Goal: Task Accomplishment & Management: Manage account settings

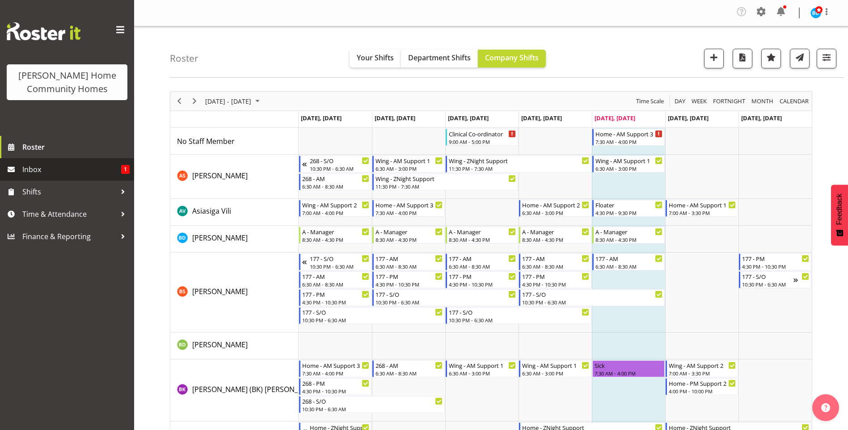
click at [80, 171] on span "Inbox" at bounding box center [71, 169] width 99 height 13
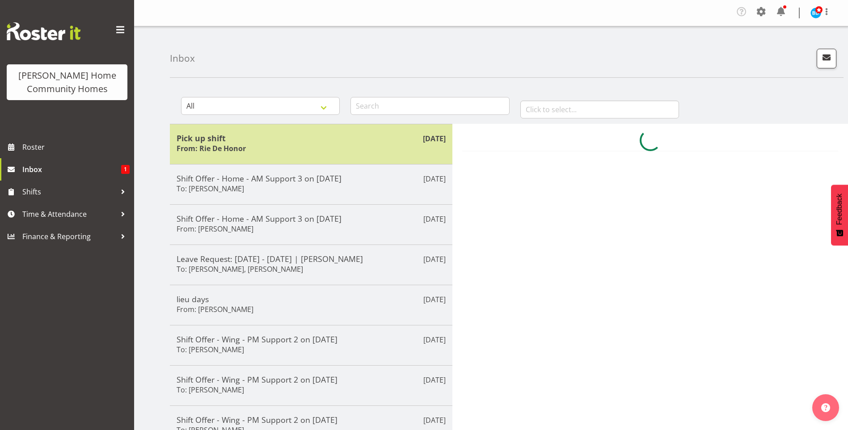
click at [246, 148] on div "Pick up shift From: Rie De Honor" at bounding box center [311, 144] width 269 height 22
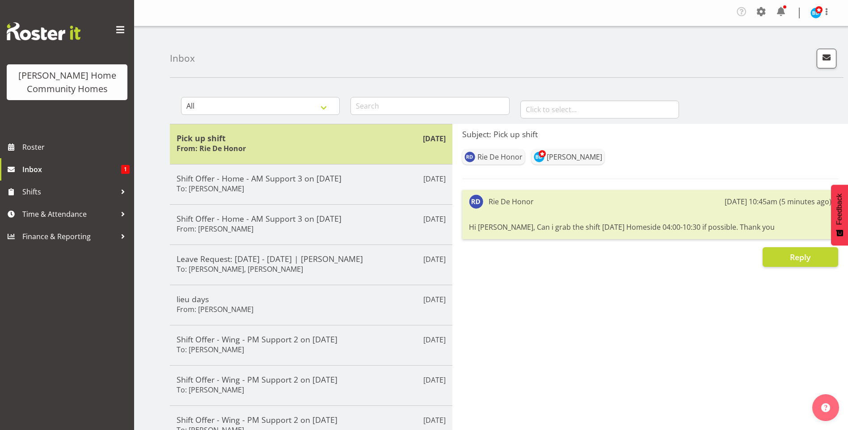
drag, startPoint x: 258, startPoint y: 140, endPoint x: 396, endPoint y: 139, distance: 138.1
click at [260, 139] on h5 "Pick up shift" at bounding box center [311, 138] width 269 height 10
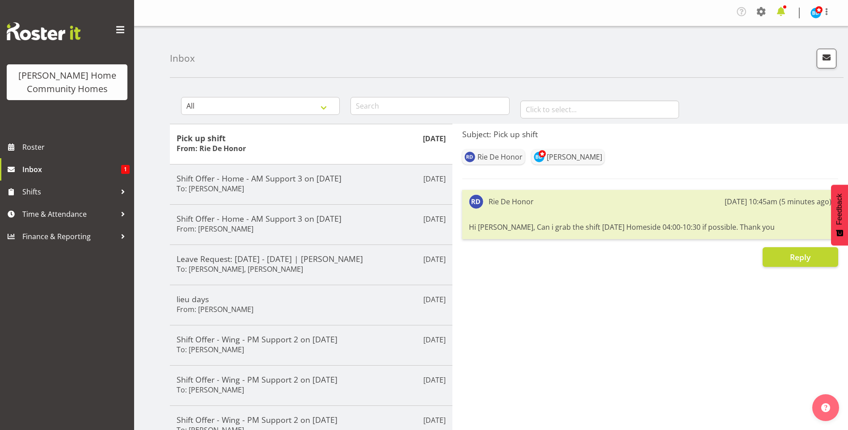
click at [782, 13] on span at bounding box center [781, 11] width 14 height 14
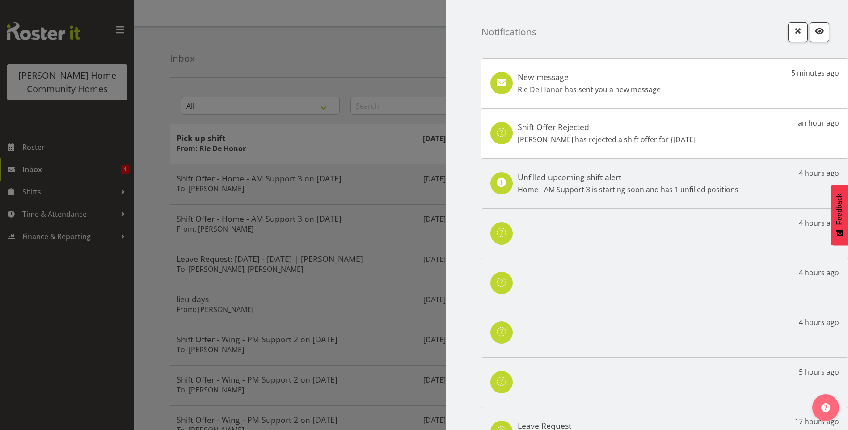
click at [636, 76] on h5 "New message" at bounding box center [589, 77] width 143 height 10
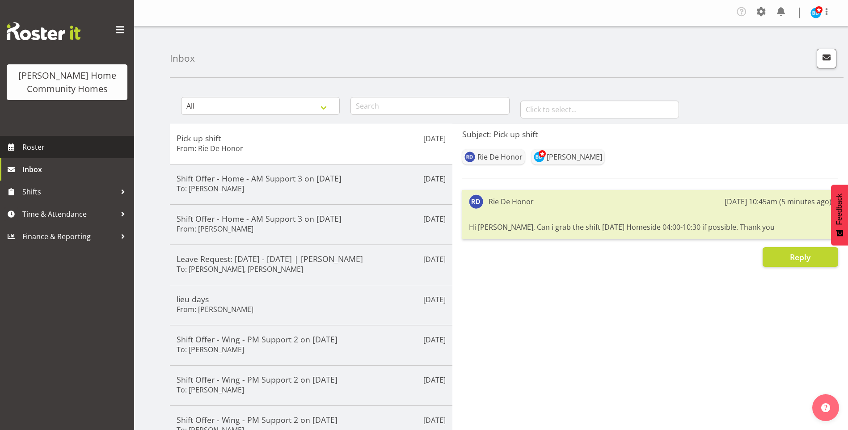
click at [80, 143] on span "Roster" at bounding box center [75, 146] width 107 height 13
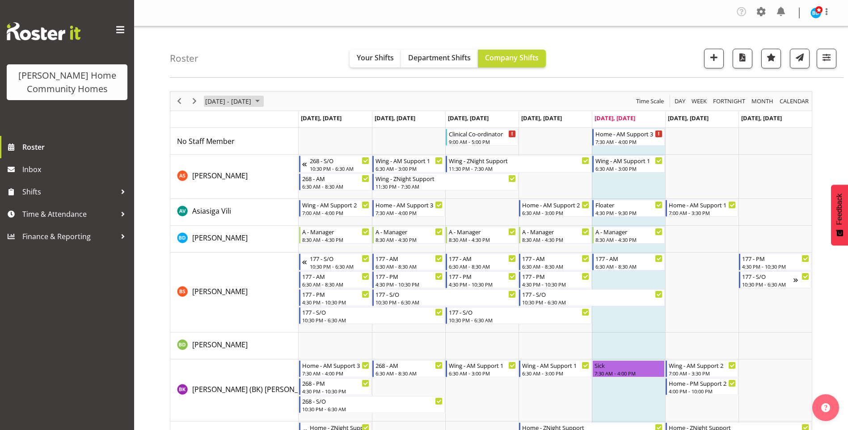
click at [263, 101] on span "August 25 - 31, 2025" at bounding box center [257, 101] width 11 height 11
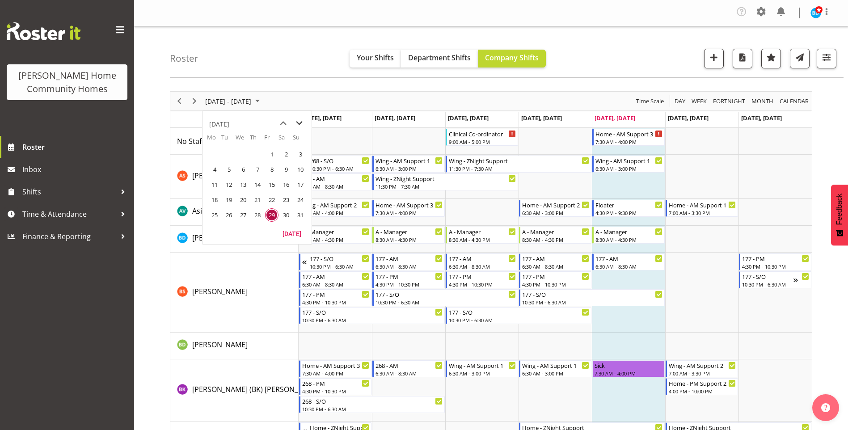
click at [299, 121] on span "next month" at bounding box center [299, 123] width 16 height 16
click at [213, 198] on span "22" at bounding box center [214, 199] width 13 height 13
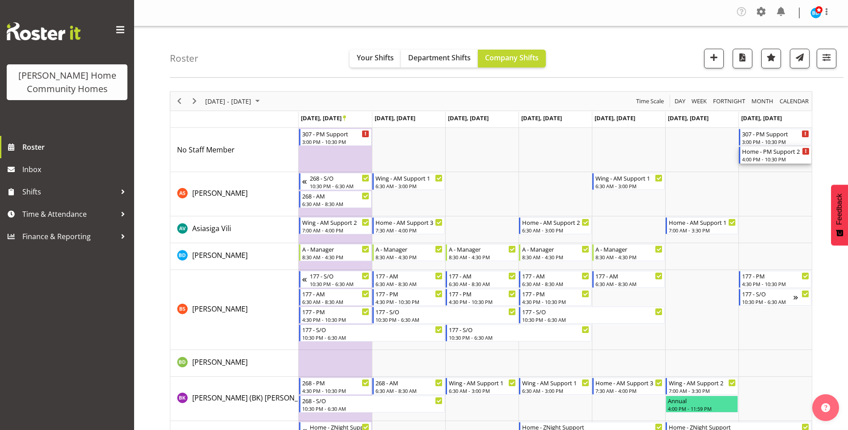
click at [767, 156] on div "4:00 PM - 10:30 PM" at bounding box center [775, 159] width 67 height 7
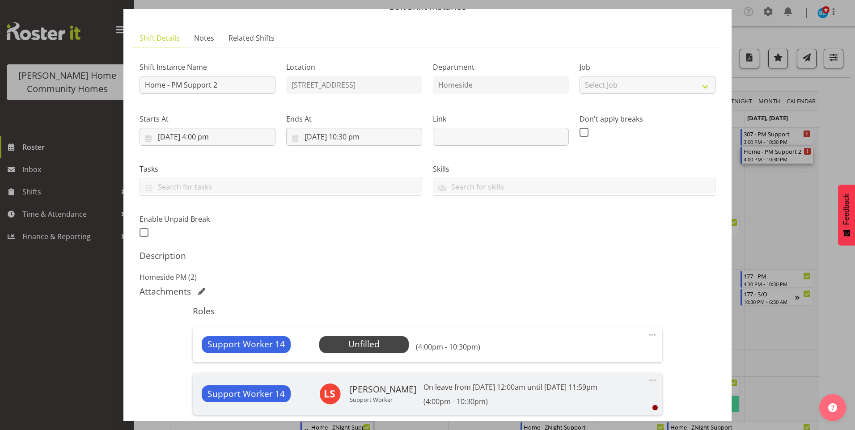
scroll to position [89, 0]
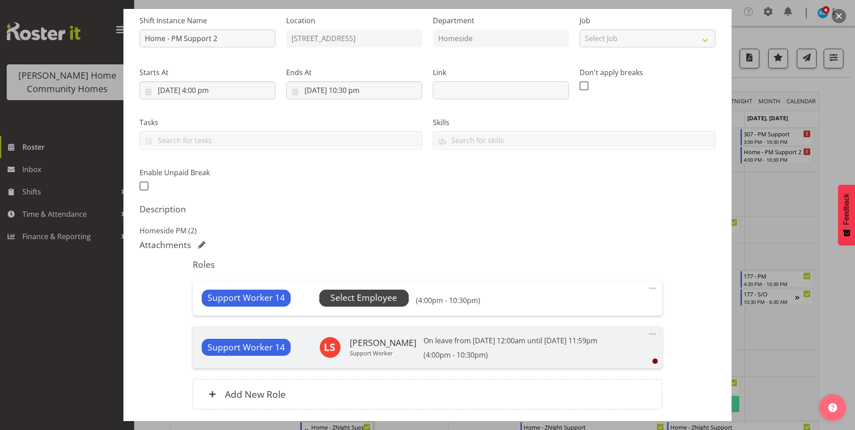
click at [388, 301] on span "Select Employee" at bounding box center [363, 297] width 67 height 13
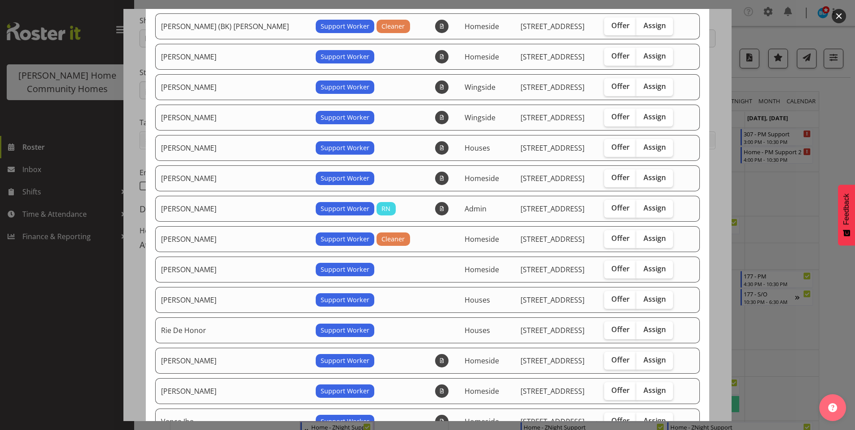
scroll to position [179, 0]
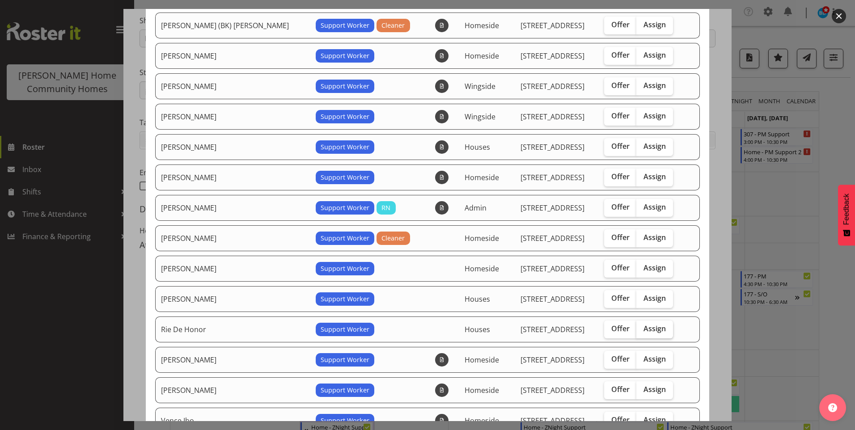
click at [644, 330] on span "Assign" at bounding box center [654, 328] width 22 height 9
click at [642, 330] on input "Assign" at bounding box center [639, 329] width 6 height 6
checkbox input "true"
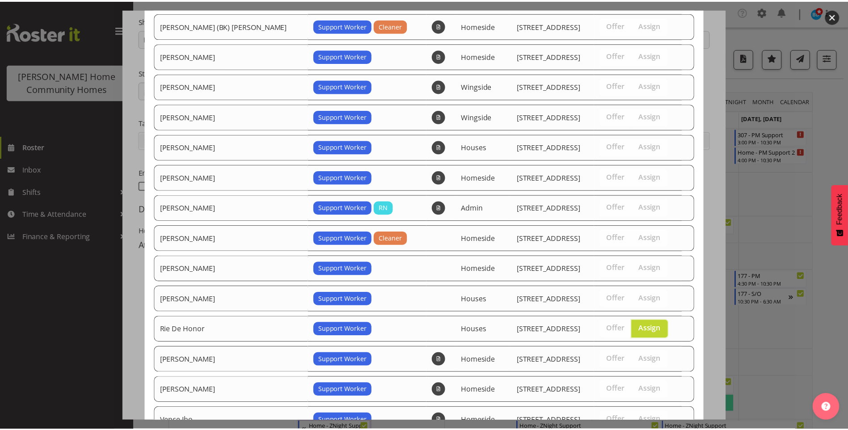
scroll to position [288, 0]
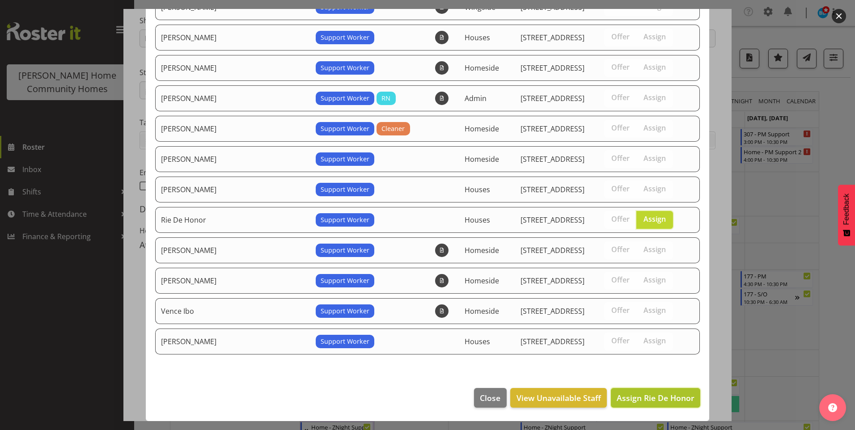
click at [652, 402] on span "Assign Rie De Honor" at bounding box center [655, 397] width 78 height 11
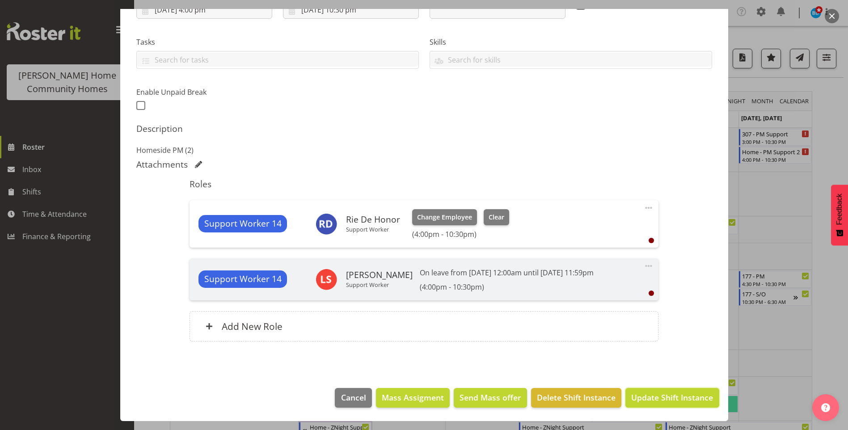
click at [652, 402] on span "Update Shift Instance" at bounding box center [672, 398] width 82 height 12
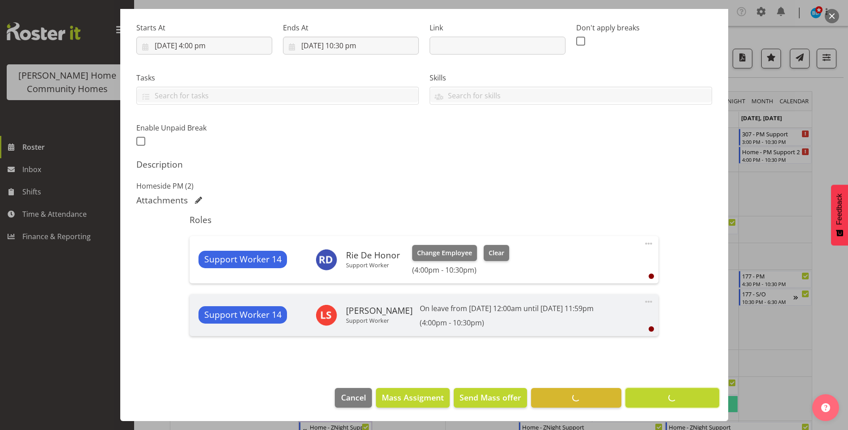
scroll to position [134, 0]
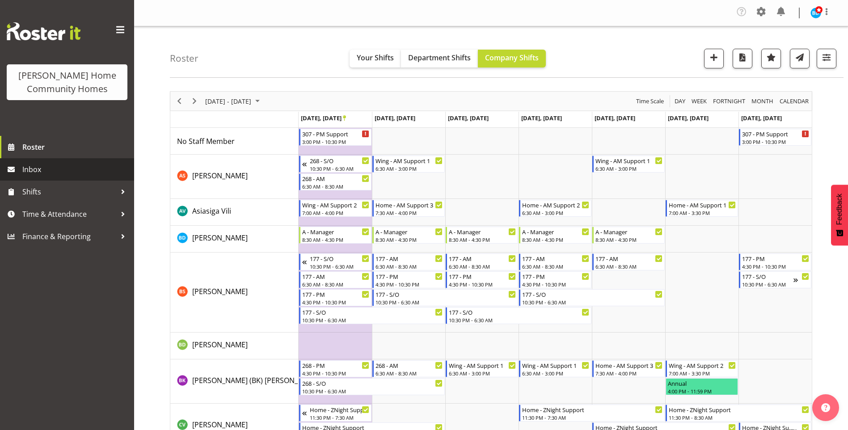
click at [78, 174] on span "Inbox" at bounding box center [75, 169] width 107 height 13
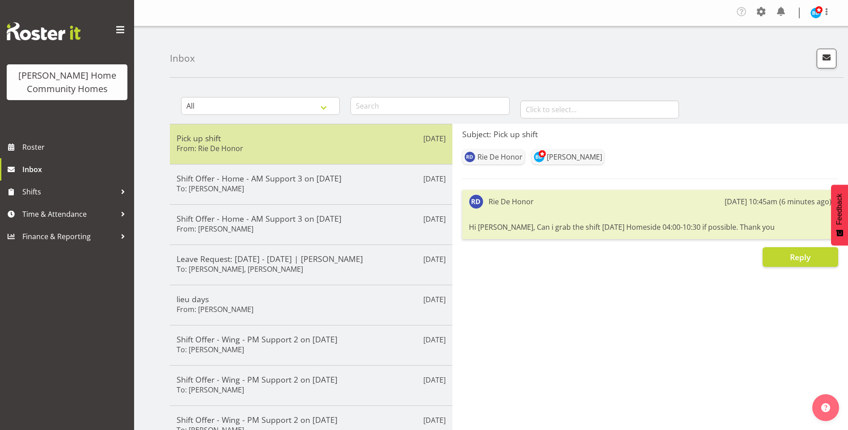
click at [384, 142] on div "Pick up shift From: Rie De Honor" at bounding box center [311, 144] width 269 height 22
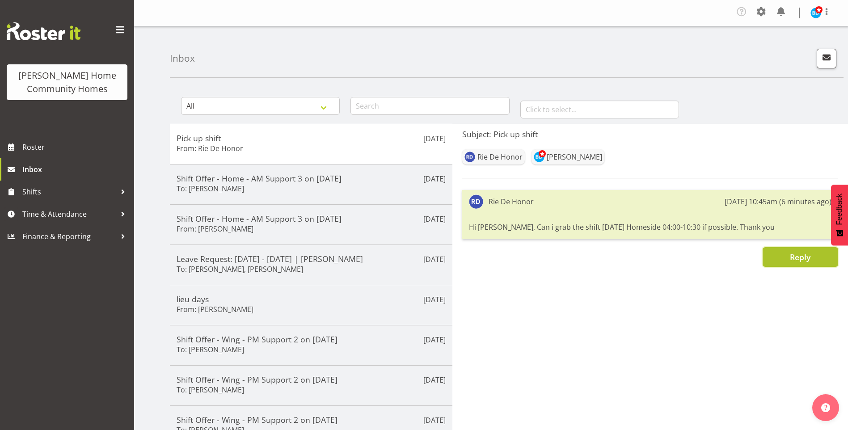
click at [788, 256] on button "Reply" at bounding box center [801, 257] width 76 height 20
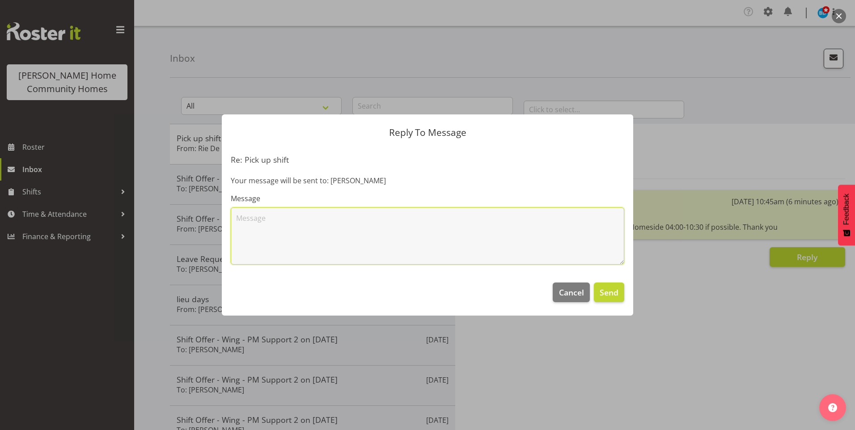
click at [604, 257] on textarea at bounding box center [427, 235] width 393 height 57
type textarea "Hi Rie, thank you for your offer to work the homeside 4.00pm - 10.30pm shift on…"
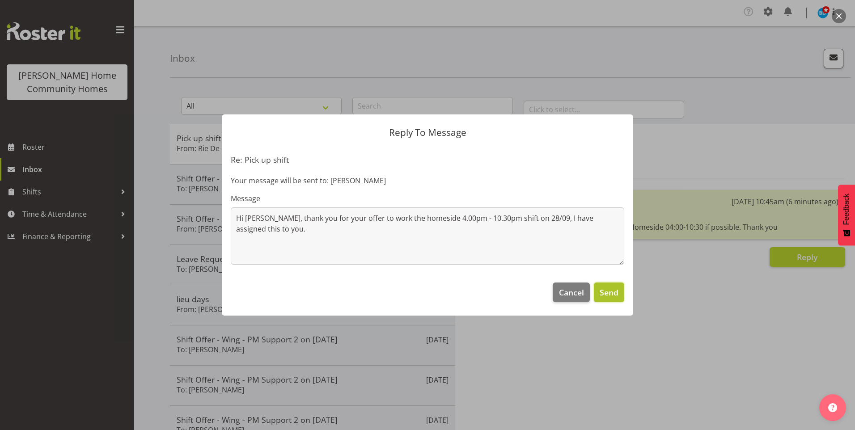
click at [615, 287] on span "Send" at bounding box center [608, 293] width 19 height 12
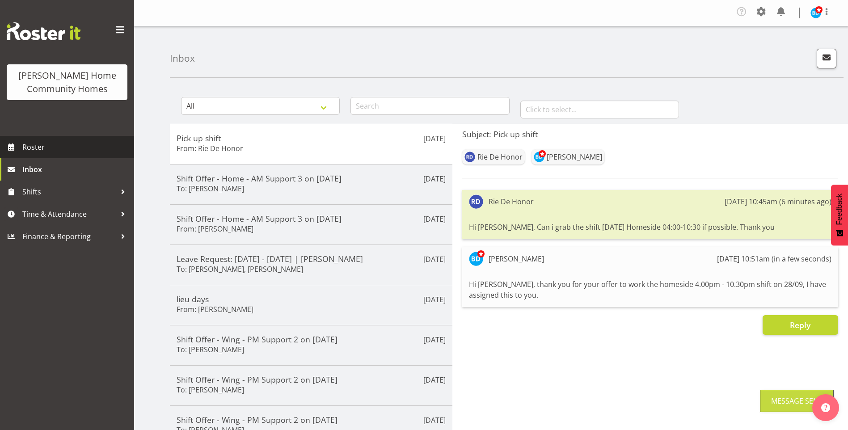
click at [106, 151] on span "Roster" at bounding box center [75, 146] width 107 height 13
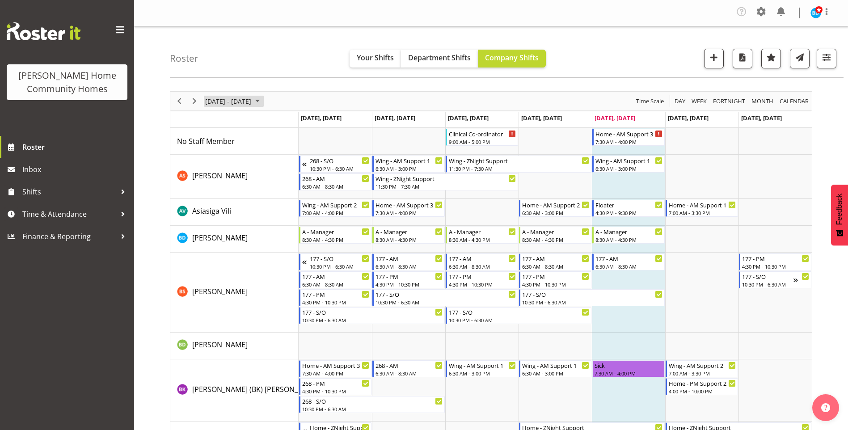
click at [263, 101] on span "August 25 - 31, 2025" at bounding box center [257, 101] width 11 height 11
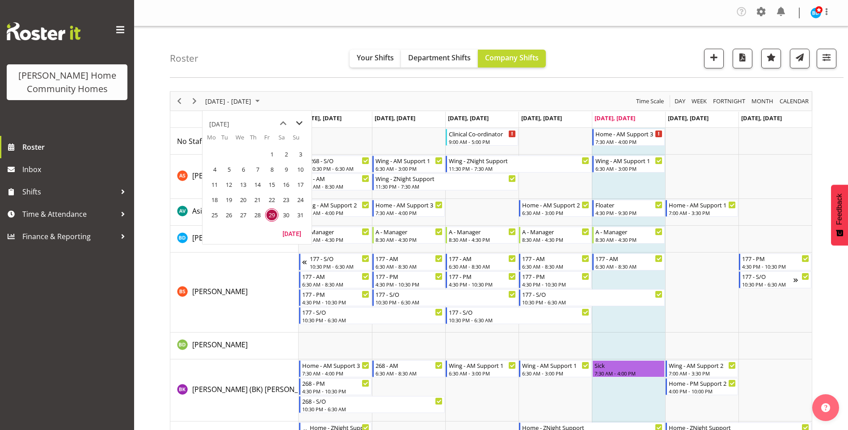
click at [299, 121] on span "next month" at bounding box center [299, 123] width 16 height 16
click at [215, 186] on span "15" at bounding box center [214, 184] width 13 height 13
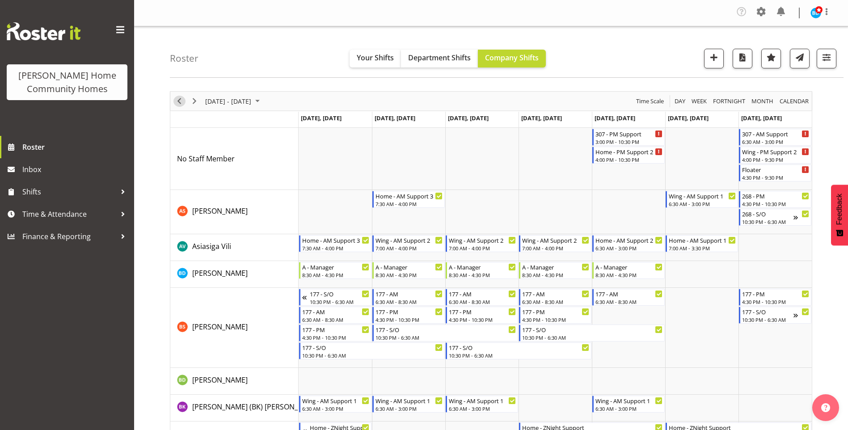
click at [175, 97] on span "Previous" at bounding box center [179, 101] width 11 height 11
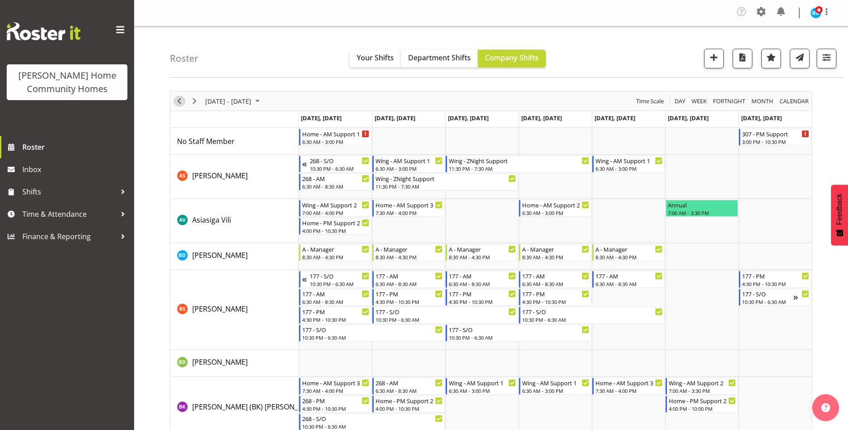
click at [178, 101] on span "Previous" at bounding box center [179, 101] width 11 height 11
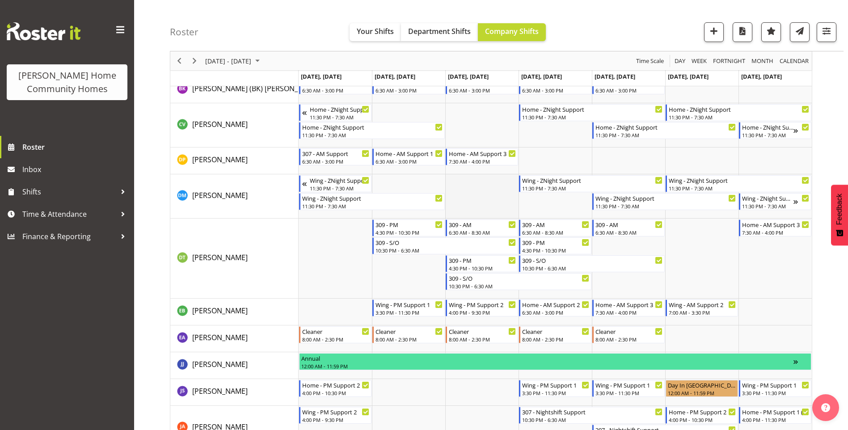
scroll to position [315, 0]
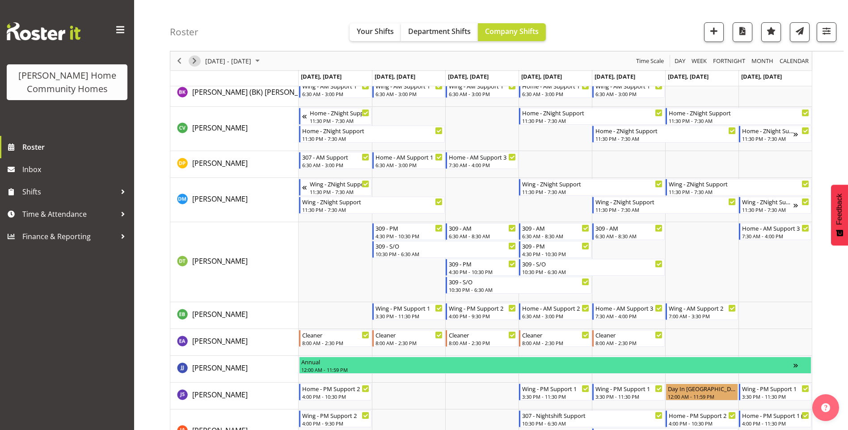
click at [197, 60] on span "Next" at bounding box center [194, 60] width 11 height 11
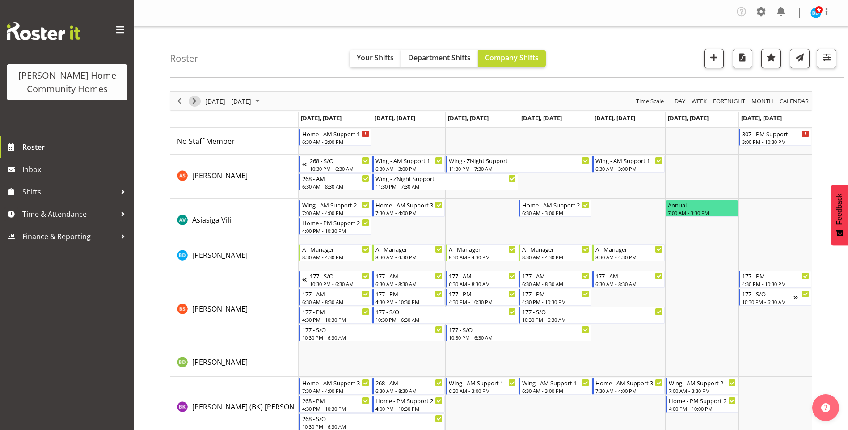
click at [194, 101] on span "Next" at bounding box center [194, 101] width 11 height 11
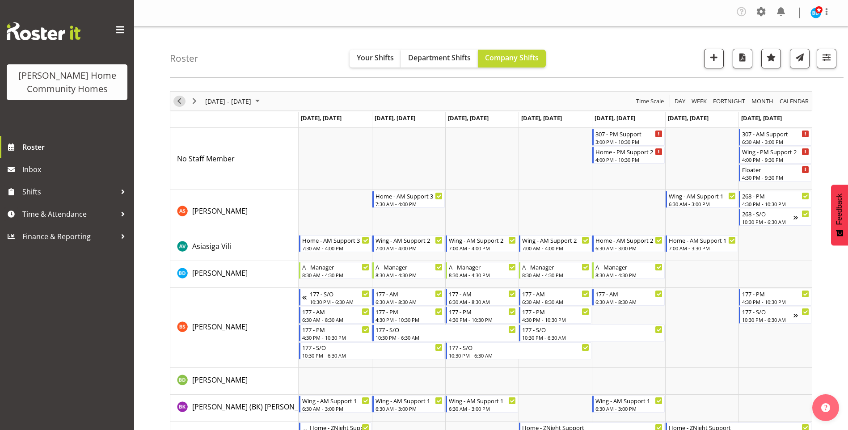
click at [178, 102] on span "Previous" at bounding box center [179, 101] width 11 height 11
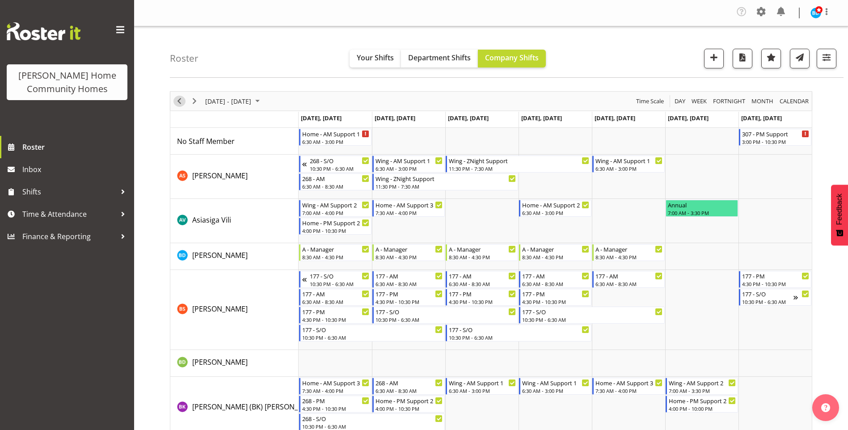
click at [175, 101] on span "Previous" at bounding box center [179, 101] width 11 height 11
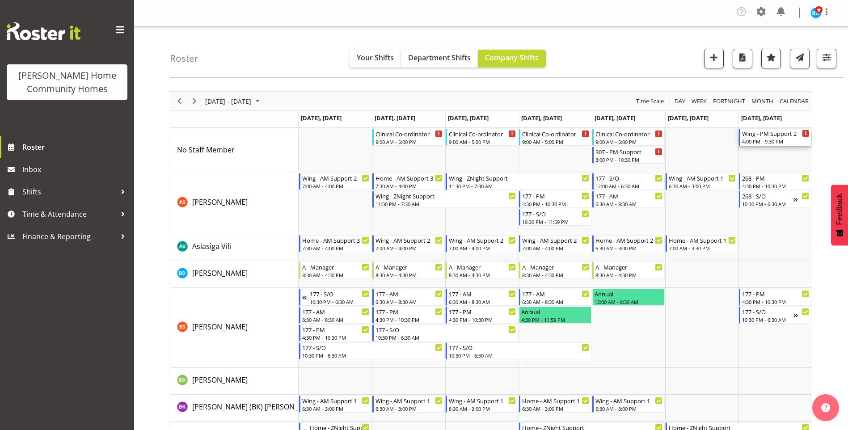
click at [793, 138] on div "4:00 PM - 9:30 PM" at bounding box center [775, 141] width 67 height 7
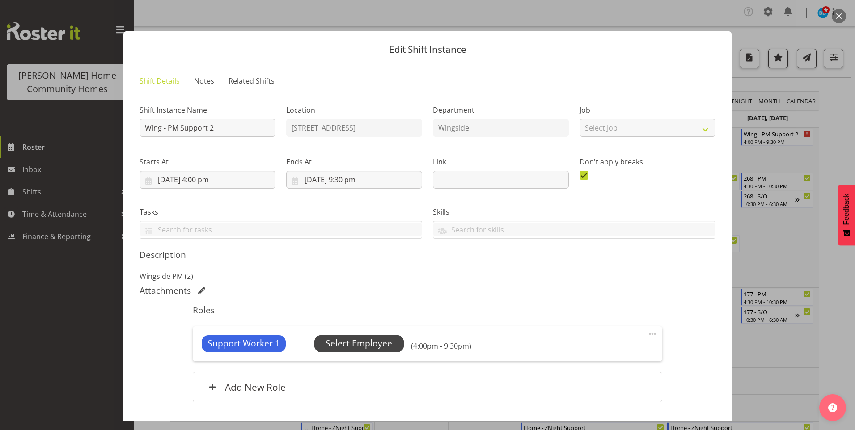
click at [386, 343] on span "Select Employee" at bounding box center [358, 343] width 67 height 13
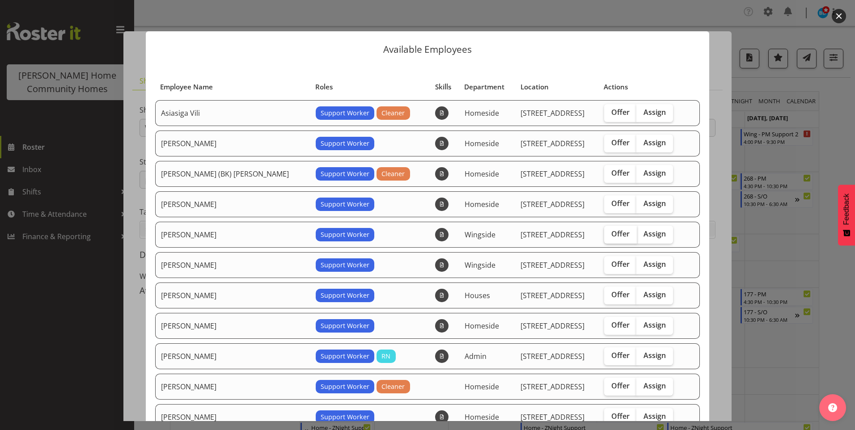
click at [611, 232] on span "Offer" at bounding box center [620, 233] width 18 height 9
click at [609, 232] on input "Offer" at bounding box center [607, 234] width 6 height 6
checkbox input "true"
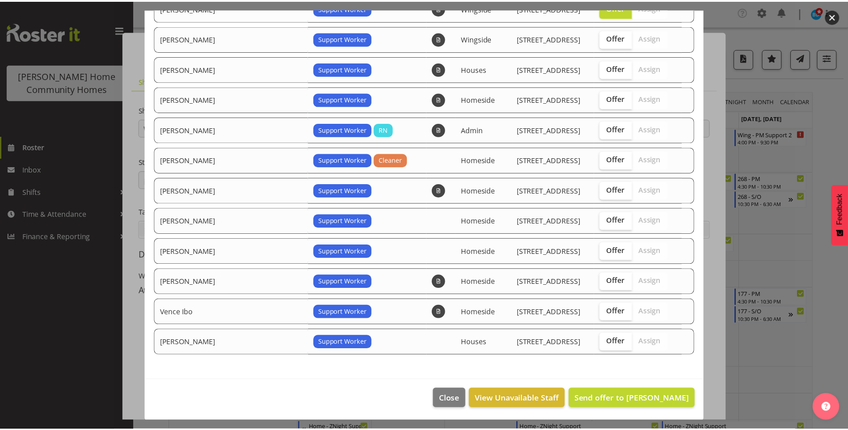
scroll to position [228, 0]
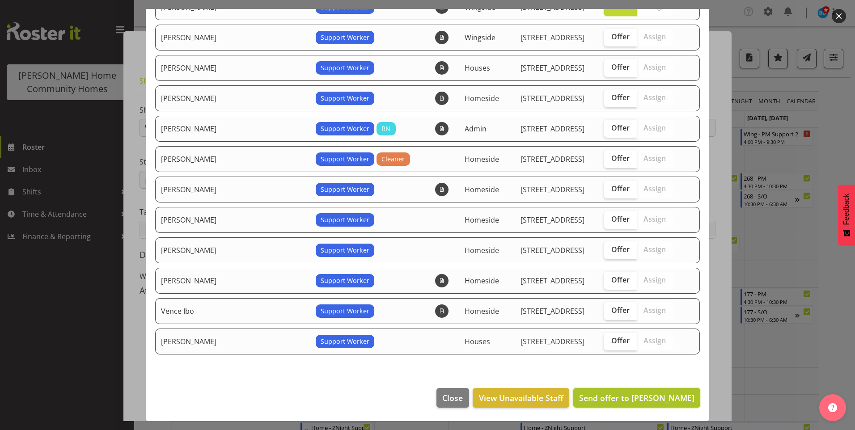
click at [666, 390] on button "Send offer to Daljeet Prasad" at bounding box center [636, 398] width 127 height 20
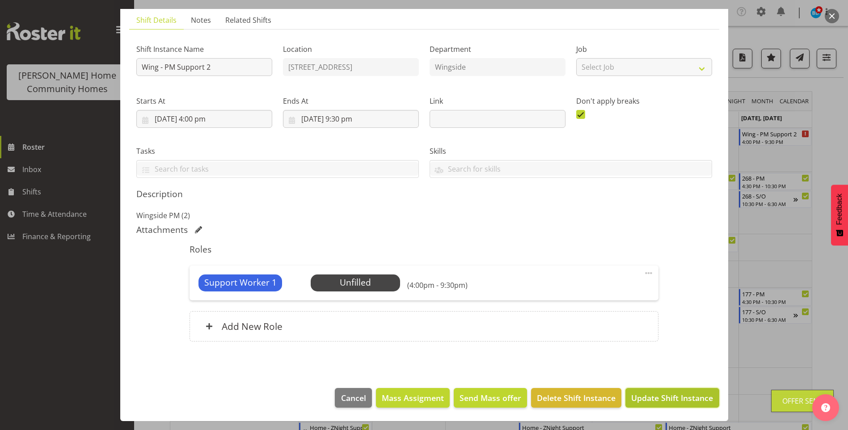
click at [670, 396] on span "Update Shift Instance" at bounding box center [672, 398] width 82 height 12
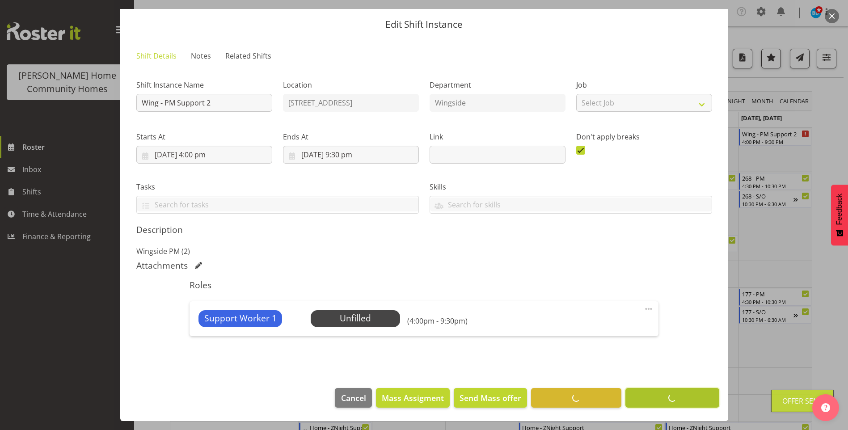
scroll to position [25, 0]
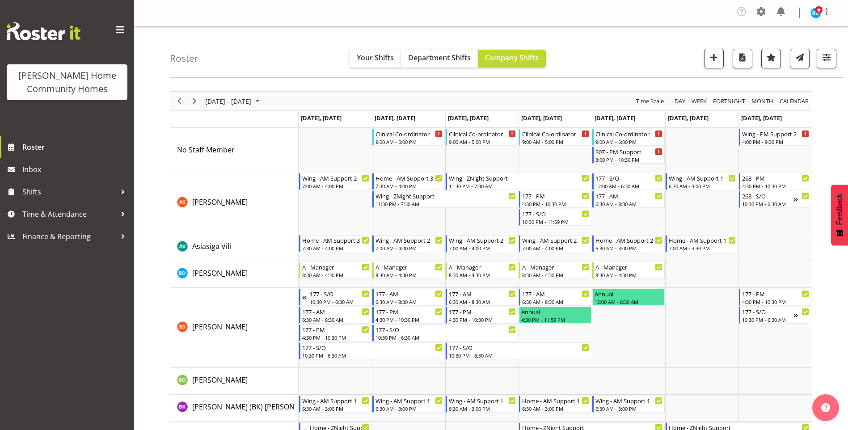
drag, startPoint x: 822, startPoint y: 12, endPoint x: 822, endPoint y: 21, distance: 9.0
click at [822, 13] on span at bounding box center [826, 11] width 11 height 11
click at [786, 47] on link "Log Out" at bounding box center [789, 49] width 86 height 16
